Goal: Transaction & Acquisition: Register for event/course

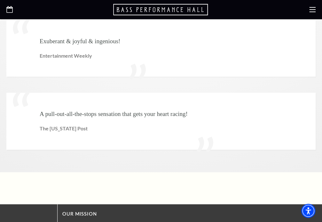
scroll to position [1438, 0]
click at [174, 14] on icon "Open this option" at bounding box center [161, 9] width 96 height 13
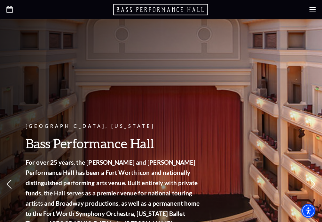
click at [310, 10] on use at bounding box center [312, 9] width 6 height 5
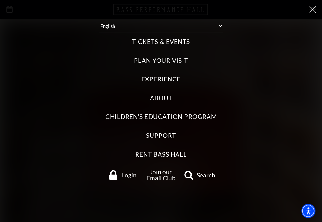
click at [172, 38] on label "Tickets & Events" at bounding box center [161, 41] width 58 height 9
click at [0, 0] on Events "Tickets & Events" at bounding box center [0, 0] width 0 height 0
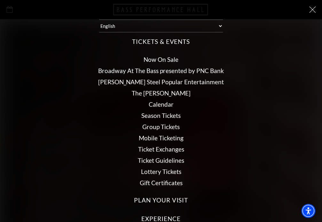
click at [158, 70] on link "Broadway At The Bass presented by PNC Bank" at bounding box center [161, 70] width 126 height 7
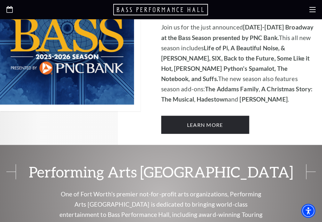
scroll to position [447, 0]
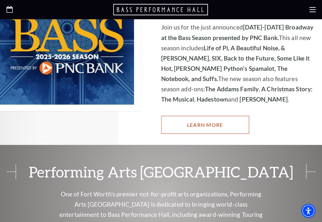
click at [195, 115] on link "Learn More" at bounding box center [205, 124] width 88 height 18
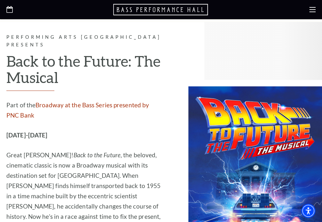
scroll to position [2396, 0]
